Goal: Information Seeking & Learning: Learn about a topic

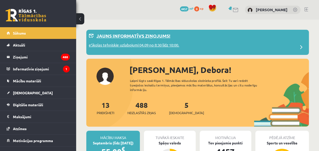
click at [182, 47] on div "eSkolas tehniskie uzlabojumi 04.09 no 8:30 līdz 10:00." at bounding box center [198, 47] width 218 height 10
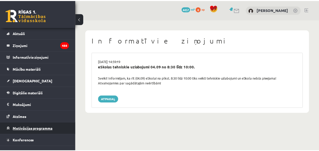
scroll to position [18, 0]
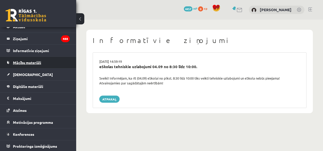
click at [27, 63] on span "Mācību materiāli" at bounding box center [27, 62] width 28 height 5
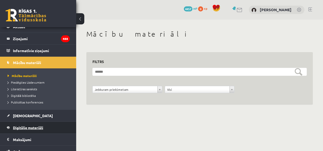
click at [24, 125] on link "Digitālie materiāli" at bounding box center [38, 128] width 63 height 12
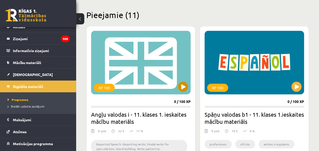
scroll to position [127, 0]
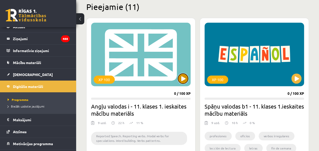
click at [185, 77] on button at bounding box center [183, 78] width 10 height 10
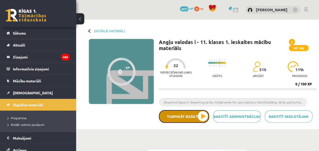
click at [174, 119] on button "Turpināt iesākto" at bounding box center [184, 116] width 50 height 13
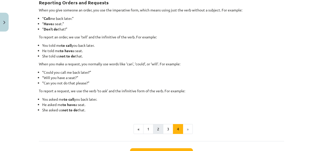
scroll to position [139, 0]
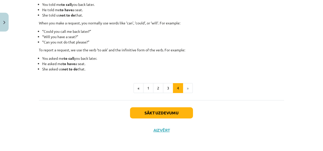
click at [186, 84] on li "»" at bounding box center [188, 88] width 10 height 10
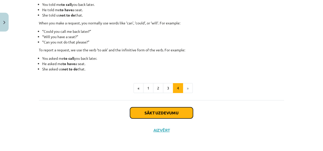
click at [177, 115] on button "Sākt uzdevumu" at bounding box center [161, 112] width 63 height 11
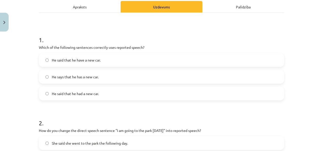
scroll to position [89, 0]
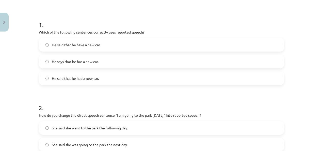
click at [70, 82] on label "He said that he had a new car." at bounding box center [161, 78] width 245 height 13
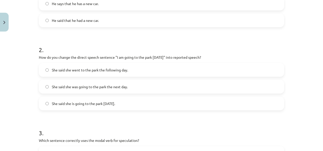
scroll to position [165, 0]
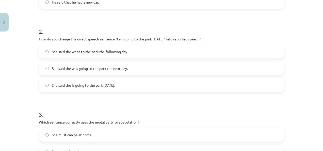
click at [74, 70] on span "She said she was going to the park the next day." at bounding box center [90, 68] width 76 height 5
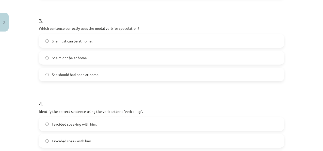
scroll to position [267, 0]
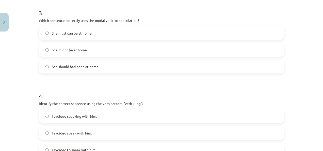
click at [67, 51] on span "She might be at home." at bounding box center [70, 49] width 36 height 5
click at [60, 64] on span "She should had been at home." at bounding box center [76, 66] width 48 height 5
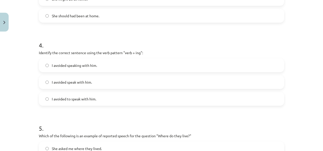
scroll to position [343, 0]
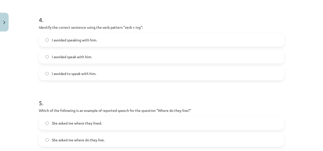
click at [70, 42] on span "I avoided speaking with him." at bounding box center [74, 39] width 45 height 5
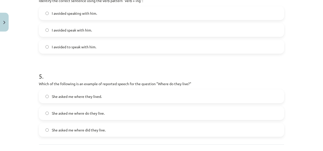
scroll to position [394, 0]
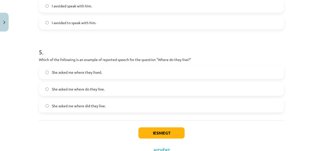
click at [98, 90] on span "She asked me where do they live." at bounding box center [78, 88] width 53 height 5
click at [154, 132] on button "Iesniegt" at bounding box center [162, 132] width 46 height 11
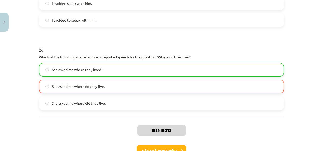
scroll to position [389, 0]
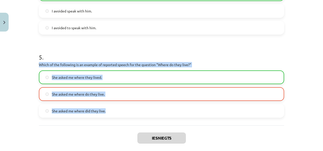
drag, startPoint x: 37, startPoint y: 64, endPoint x: 117, endPoint y: 116, distance: 95.4
click at [117, 116] on div "5 . Which of the following is an example of reported speech for the question "W…" at bounding box center [162, 81] width 246 height 73
copy div "Which of the following is an example of reported speech for the question "Where…"
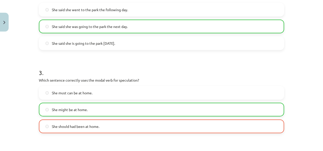
scroll to position [236, 0]
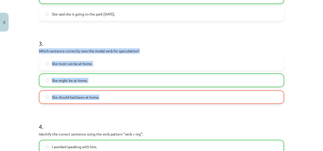
drag, startPoint x: 37, startPoint y: 49, endPoint x: 117, endPoint y: 96, distance: 92.9
click at [117, 96] on div "15 XP Saņemsi Viegls 511 pilda Apraksts Uzdevums Palīdzība 1 . Which of the fol…" at bounding box center [162, 64] width 252 height 535
copy div "Which sentence correctly uses the modal verb for speculation? She must can be a…"
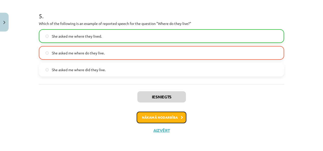
click at [164, 114] on button "Nākamā nodarbība" at bounding box center [162, 118] width 50 height 12
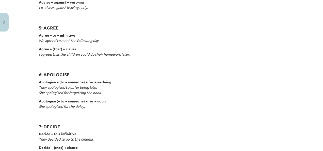
scroll to position [321, 0]
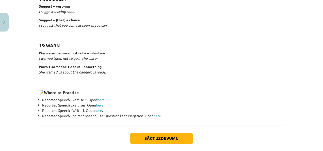
scroll to position [830, 0]
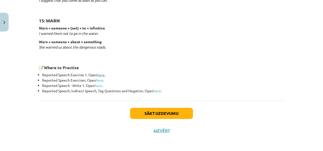
click at [102, 74] on link "here" at bounding box center [100, 74] width 7 height 5
click at [97, 79] on link "here" at bounding box center [99, 80] width 7 height 5
click at [99, 85] on link "here" at bounding box center [98, 85] width 7 height 5
click at [158, 90] on link "here" at bounding box center [157, 90] width 7 height 5
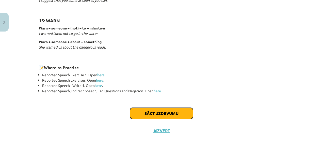
click at [148, 109] on button "Sākt uzdevumu" at bounding box center [161, 113] width 63 height 11
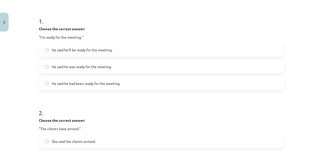
scroll to position [95, 0]
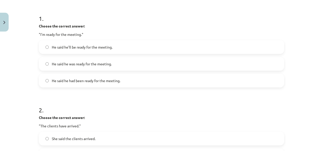
click at [67, 66] on span "He said he was ready for the meeting." at bounding box center [82, 63] width 60 height 5
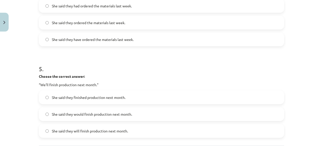
scroll to position [456, 0]
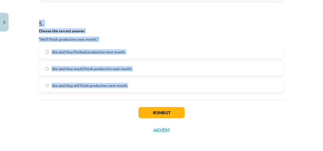
drag, startPoint x: 38, startPoint y: 15, endPoint x: 133, endPoint y: 81, distance: 115.9
copy form "Choose the correct answer: "I'm ready for the meeting." He said he'll be ready …"
click at [123, 32] on p "Choose the correct answer:" at bounding box center [162, 30] width 246 height 5
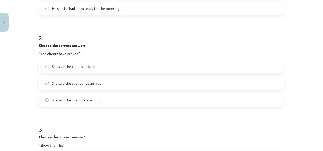
scroll to position [167, 0]
click at [86, 82] on span "She said the clients had arrived." at bounding box center [77, 82] width 50 height 5
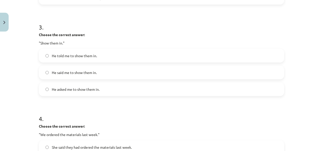
scroll to position [275, 0]
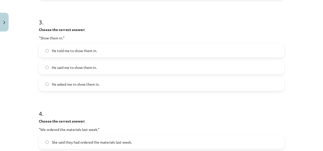
click at [70, 85] on span "He asked me to show them in." at bounding box center [76, 84] width 48 height 5
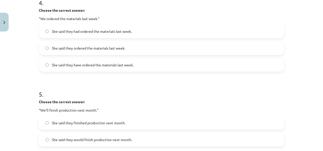
scroll to position [386, 0]
click at [72, 32] on span "She said they had ordered the materials last week." at bounding box center [92, 30] width 80 height 5
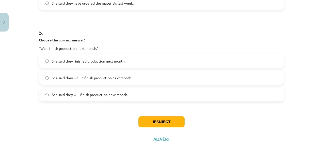
scroll to position [449, 0]
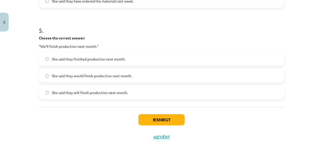
click at [78, 78] on span "She said they would finish production next month." at bounding box center [92, 75] width 80 height 5
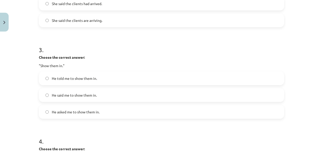
scroll to position [272, 0]
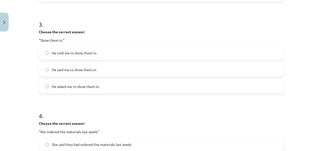
click at [69, 50] on span "He told me to show them in." at bounding box center [74, 52] width 45 height 5
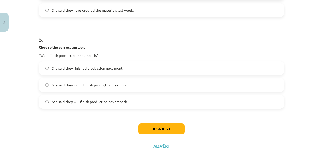
scroll to position [450, 0]
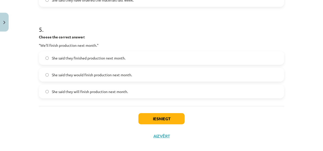
click at [154, 128] on div "Iesniegt Aizvērt" at bounding box center [162, 124] width 246 height 36
click at [151, 121] on button "Iesniegt" at bounding box center [162, 118] width 46 height 11
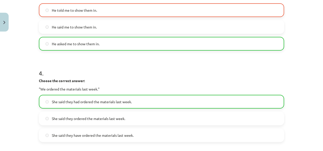
scroll to position [298, 0]
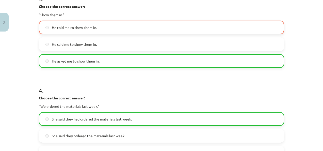
click at [65, 57] on label "He asked me to show them in." at bounding box center [161, 61] width 245 height 13
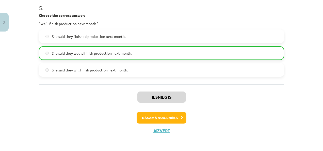
scroll to position [472, 0]
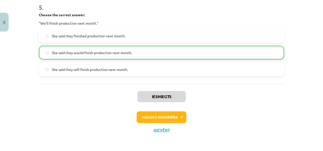
click at [161, 125] on div "Iesniegts Nākamā nodarbība Aizvērt" at bounding box center [162, 110] width 246 height 52
click at [160, 116] on button "Nākamā nodarbība" at bounding box center [162, 117] width 50 height 12
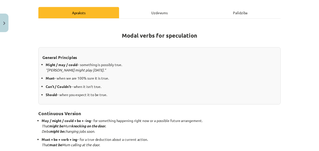
scroll to position [40, 0]
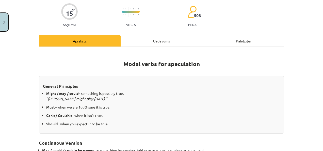
click at [7, 24] on button "Close" at bounding box center [4, 22] width 9 height 19
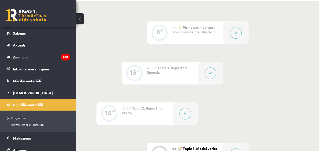
scroll to position [179, 0]
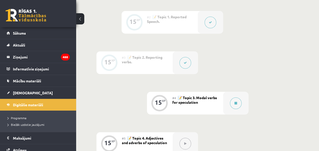
click at [156, 104] on div "15" at bounding box center [158, 102] width 7 height 5
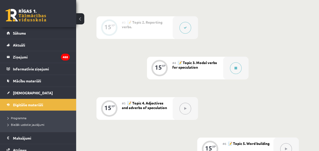
scroll to position [154, 0]
